Goal: Task Accomplishment & Management: Use online tool/utility

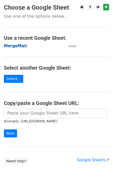
click at [21, 47] on strong "MergeMail" at bounding box center [15, 46] width 23 height 5
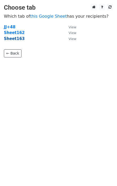
click at [16, 40] on strong "Sheet163" at bounding box center [14, 38] width 21 height 5
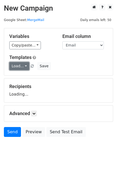
click at [21, 67] on link "Load..." at bounding box center [19, 66] width 20 height 8
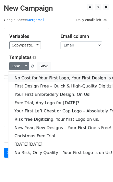
click at [29, 79] on link "No Cost for Your First Logo, Your First Design Is On Us!" at bounding box center [70, 78] width 124 height 8
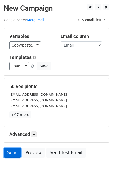
click at [10, 149] on link "Send" at bounding box center [12, 152] width 17 height 10
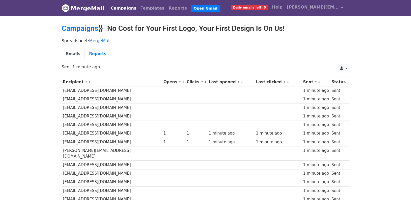
scroll to position [345, 0]
